Goal: Task Accomplishment & Management: Use online tool/utility

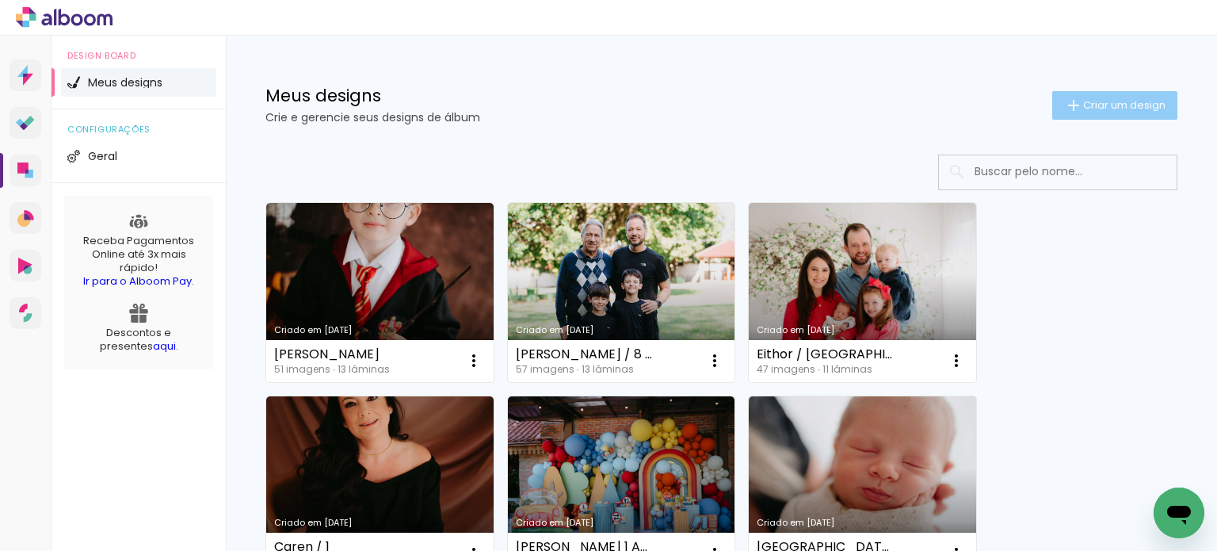
click at [1127, 110] on span "Criar um design" at bounding box center [1125, 105] width 82 height 10
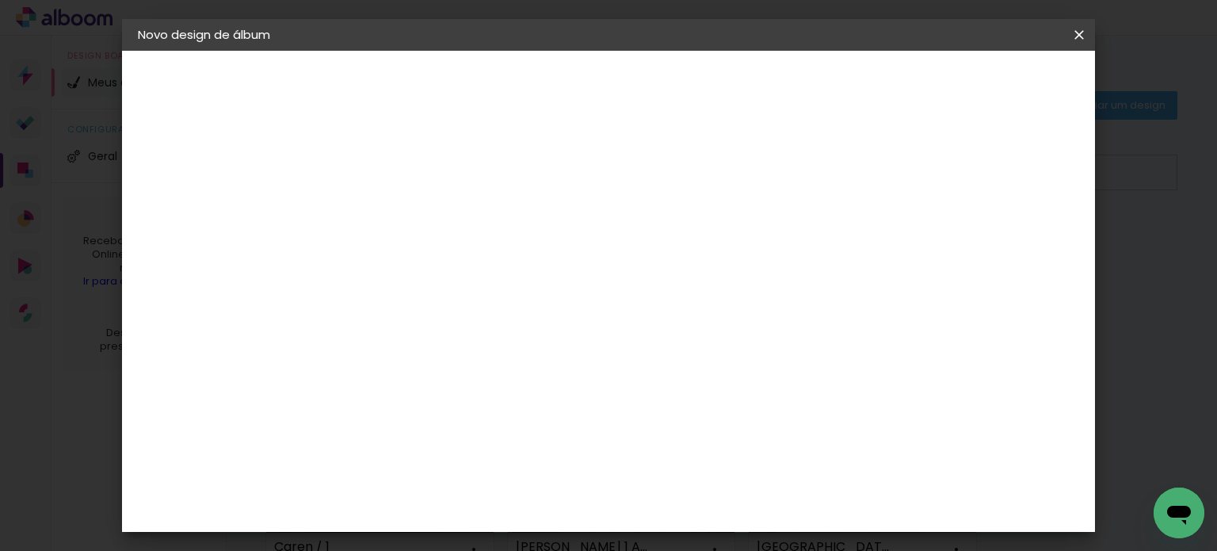
click at [0, 0] on paper-input-container "Título do álbum" at bounding box center [0, 0] width 0 height 0
type input "Lenize"
type paper-input "Lenize"
click at [0, 0] on slot "Avançar" at bounding box center [0, 0] width 0 height 0
drag, startPoint x: 583, startPoint y: 304, endPoint x: 577, endPoint y: 319, distance: 16.0
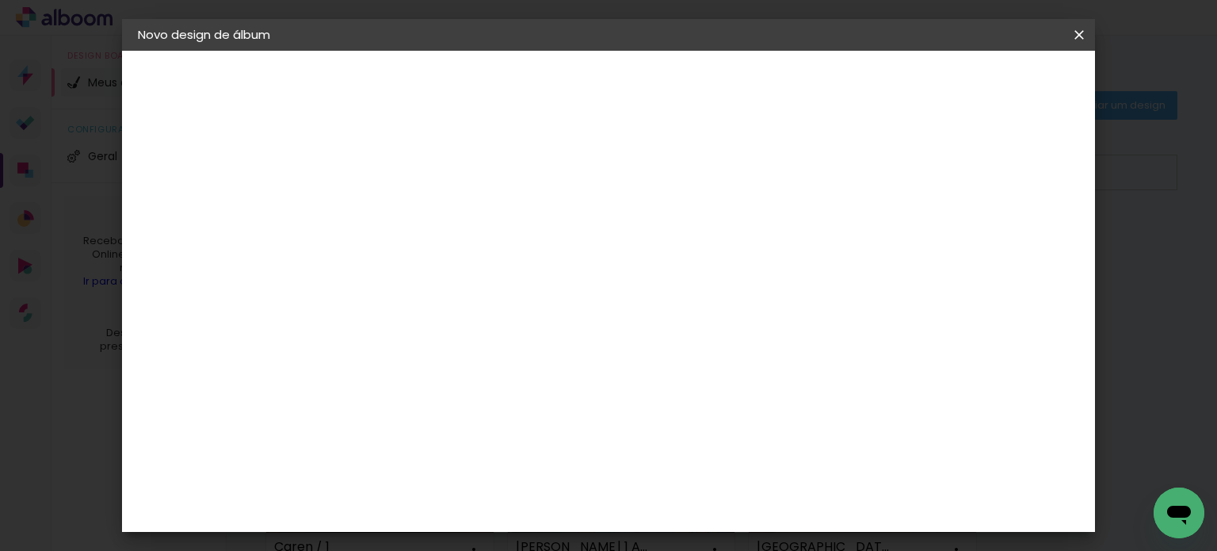
click at [518, 304] on input at bounding box center [437, 302] width 160 height 20
click at [481, 308] on input at bounding box center [437, 302] width 160 height 20
click at [479, 259] on input "[GEOGRAPHIC_DATA]" at bounding box center [430, 253] width 147 height 20
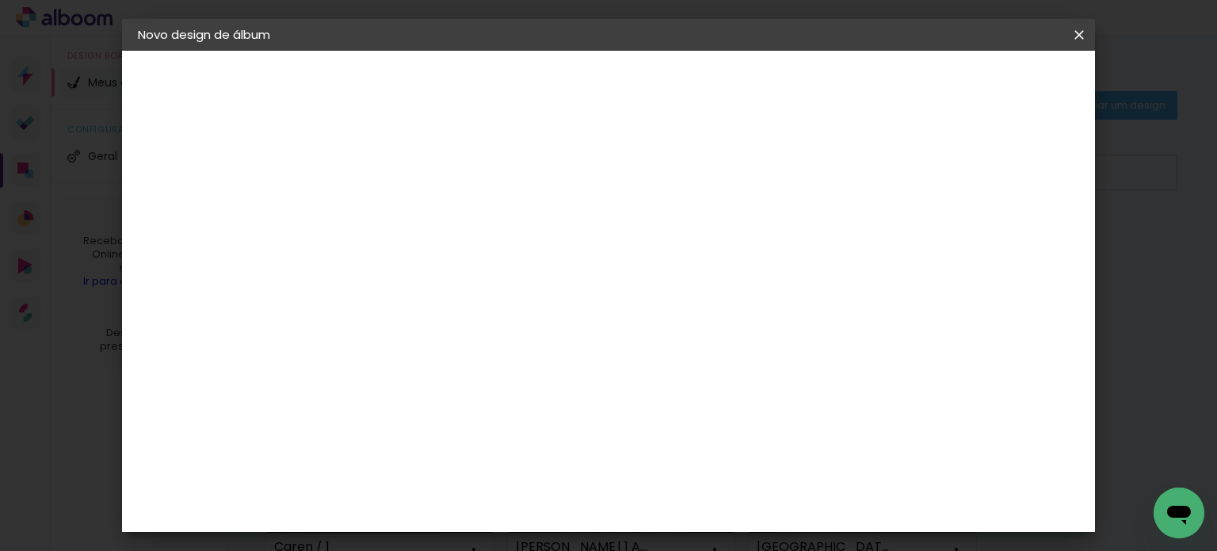
click at [515, 294] on input at bounding box center [437, 302] width 160 height 20
type input "sul"
type paper-input "sul"
click at [426, 350] on div "Grupo Foto Sul" at bounding box center [406, 368] width 40 height 38
click at [426, 354] on div "Grupo Foto Sul" at bounding box center [406, 368] width 40 height 38
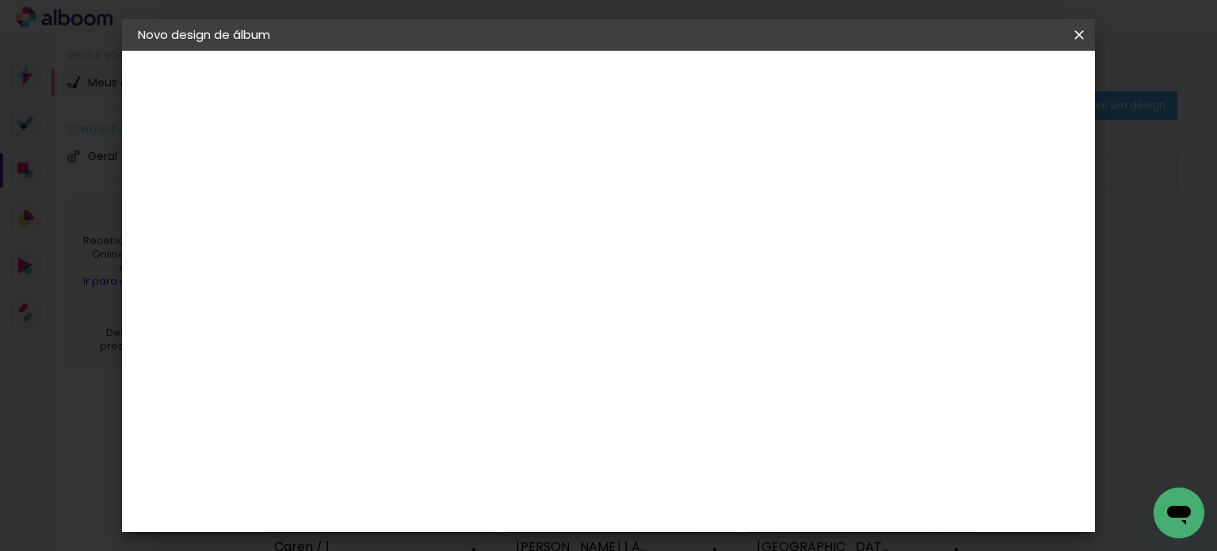
click at [476, 312] on div at bounding box center [421, 313] width 128 height 2
type input "s"
type input "foto sul"
type paper-input "foto sul"
click at [491, 364] on paper-item "Grupo Foto Sul" at bounding box center [422, 368] width 140 height 54
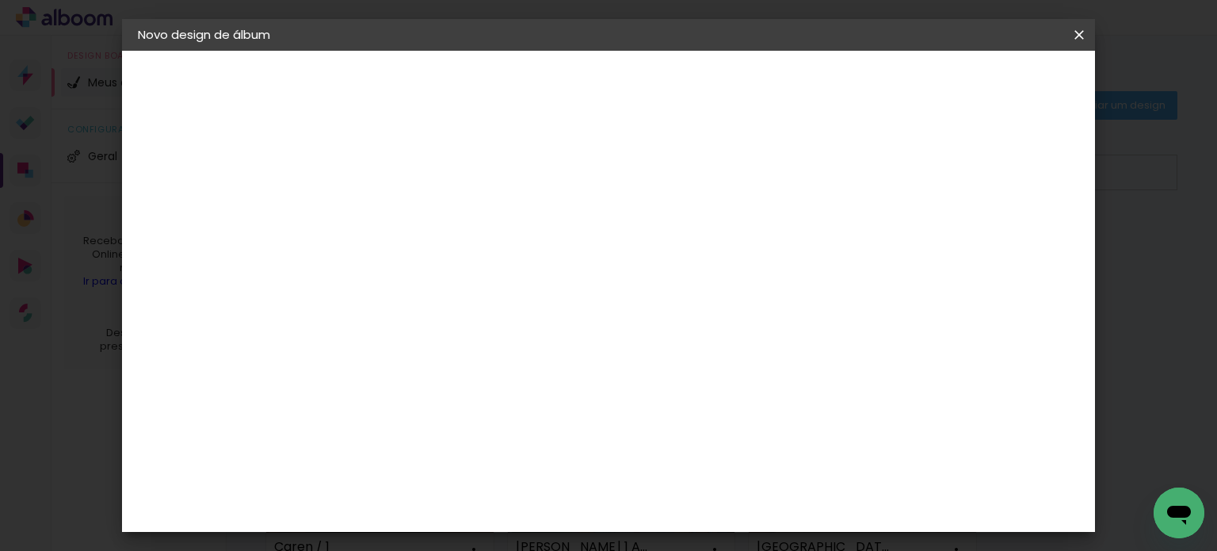
click at [652, 241] on paper-item "Tamanho Livre" at bounding box center [580, 241] width 141 height 35
click at [426, 355] on div "Grupo Foto Sul" at bounding box center [406, 368] width 40 height 38
click at [0, 0] on slot "Avançar" at bounding box center [0, 0] width 0 height 0
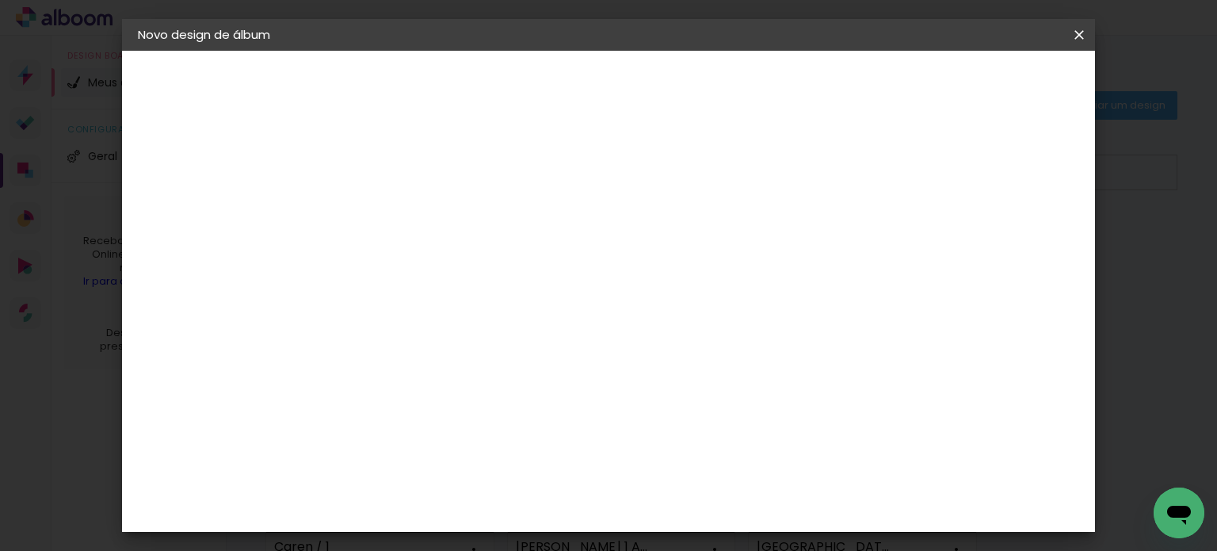
scroll to position [159, 0]
click at [0, 0] on slot "Avançar" at bounding box center [0, 0] width 0 height 0
click at [791, 71] on paper-button "Iniciar design" at bounding box center [739, 84] width 104 height 27
click at [775, 85] on span "Iniciar design" at bounding box center [739, 83] width 72 height 11
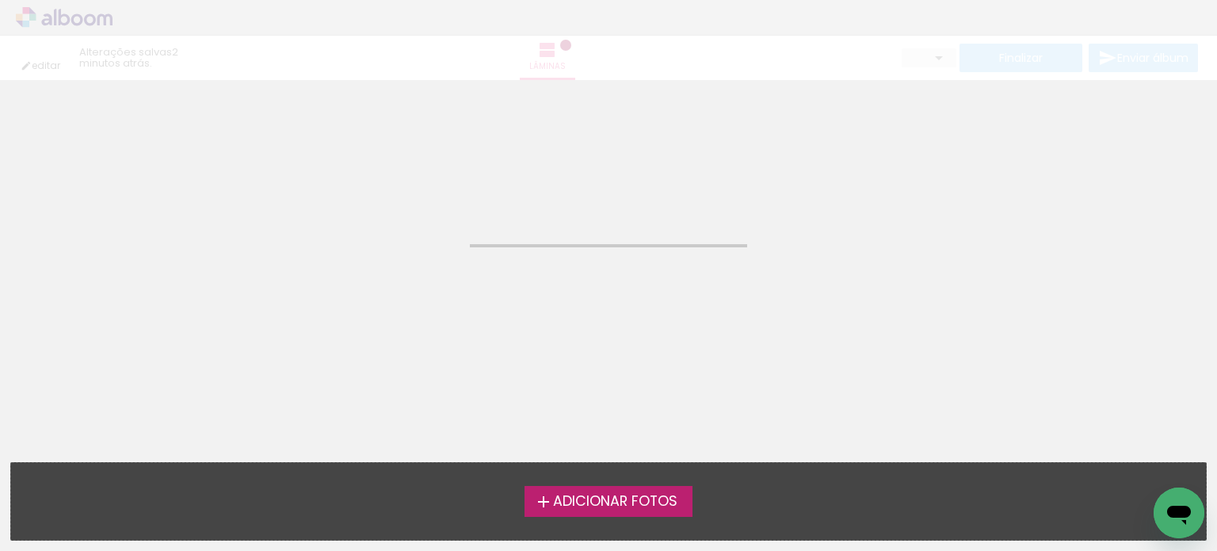
click at [617, 486] on label "Adicionar Fotos" at bounding box center [609, 501] width 169 height 30
click at [0, 0] on input "file" at bounding box center [0, 0] width 0 height 0
